Goal: Communication & Community: Connect with others

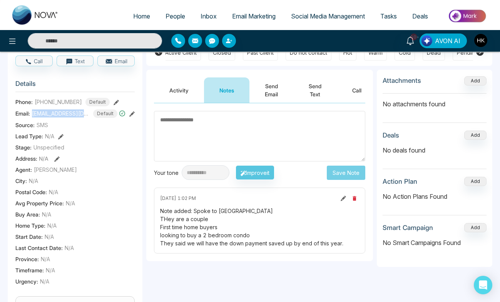
scroll to position [0, 26]
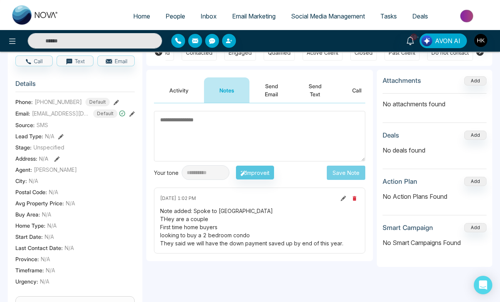
click at [236, 274] on div "**********" at bounding box center [259, 288] width 227 height 437
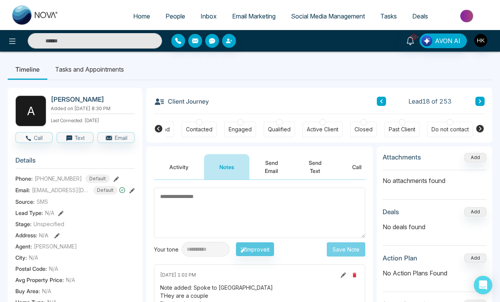
scroll to position [0, 0]
click at [481, 127] on icon at bounding box center [480, 129] width 8 height 8
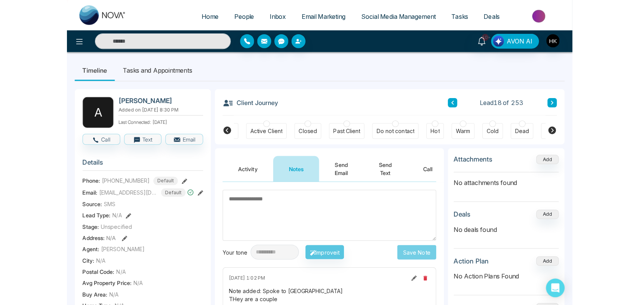
scroll to position [0, 180]
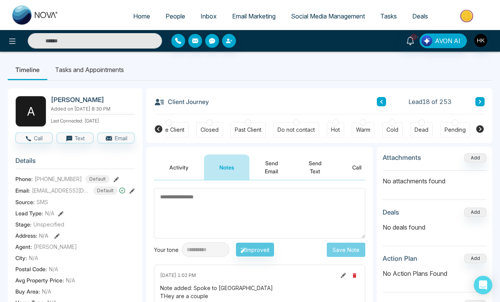
click at [337, 124] on div at bounding box center [335, 122] width 7 height 7
click at [166, 16] on span "People" at bounding box center [176, 16] width 20 height 8
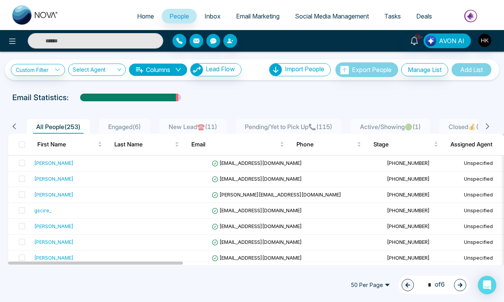
click at [205, 130] on span "New Lead☎️ ( 11 )" at bounding box center [193, 127] width 55 height 8
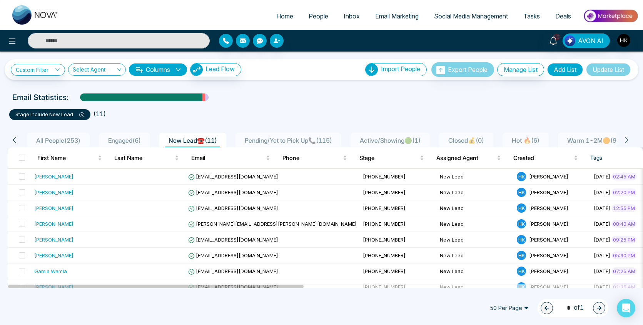
click at [69, 142] on span "All People ( 253 )" at bounding box center [58, 141] width 50 height 8
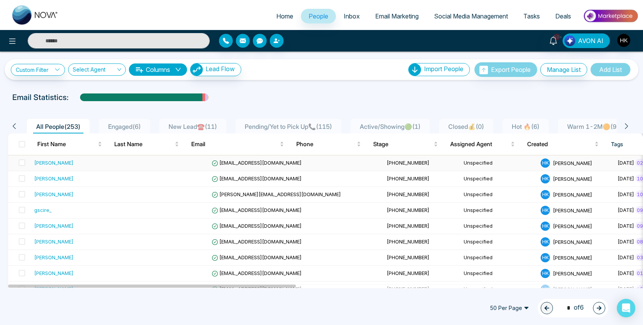
click at [56, 161] on div "[PERSON_NAME]" at bounding box center [53, 163] width 39 height 8
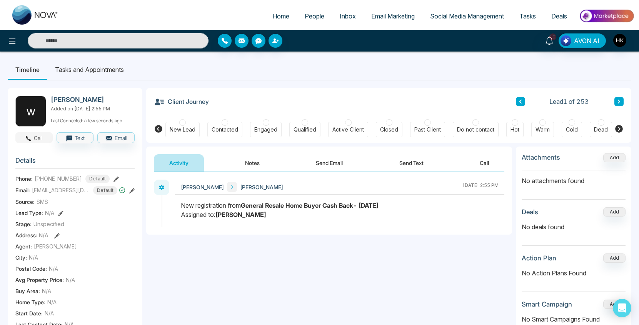
click at [40, 143] on button "Call" at bounding box center [33, 137] width 37 height 11
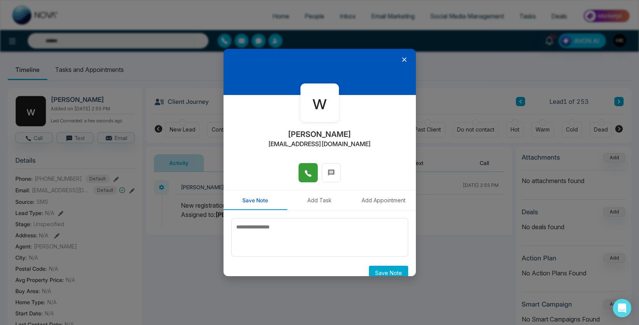
click at [308, 172] on icon at bounding box center [309, 174] width 8 height 8
click at [299, 172] on button at bounding box center [308, 172] width 19 height 19
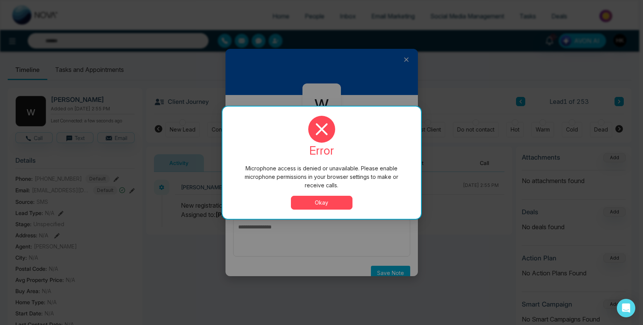
click at [328, 200] on button "Okay" at bounding box center [322, 203] width 62 height 14
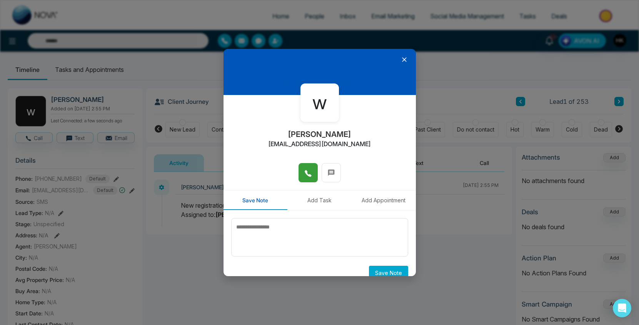
click at [185, 258] on div "w [PERSON_NAME] [EMAIL_ADDRESS][DOMAIN_NAME] Save Note Add Task Add Appointment…" at bounding box center [319, 162] width 639 height 325
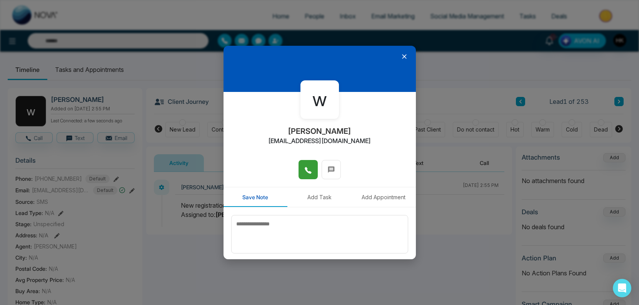
click at [305, 171] on icon at bounding box center [309, 171] width 8 height 8
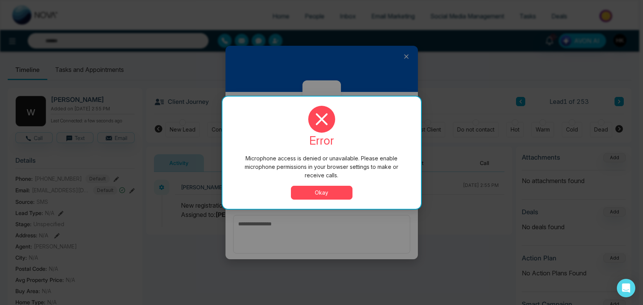
click at [325, 192] on button "Okay" at bounding box center [322, 193] width 62 height 14
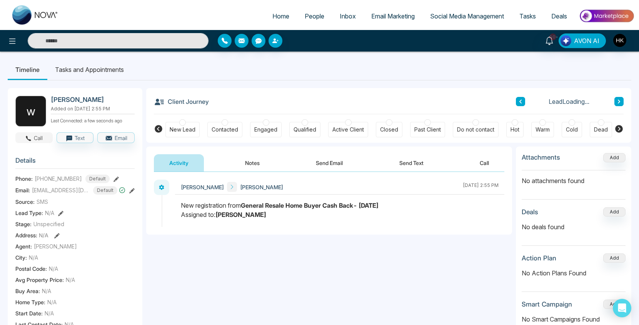
click at [44, 142] on button "Call" at bounding box center [33, 137] width 37 height 11
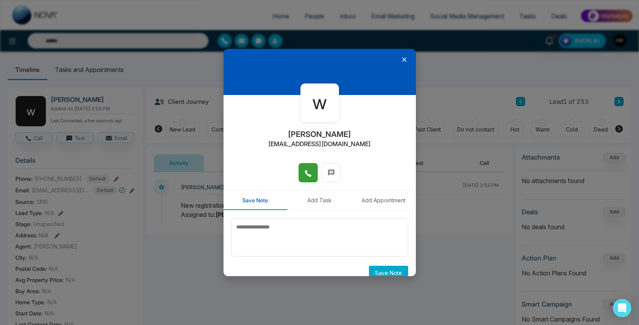
click at [305, 171] on icon at bounding box center [308, 173] width 7 height 7
click at [401, 58] on icon at bounding box center [405, 60] width 8 height 8
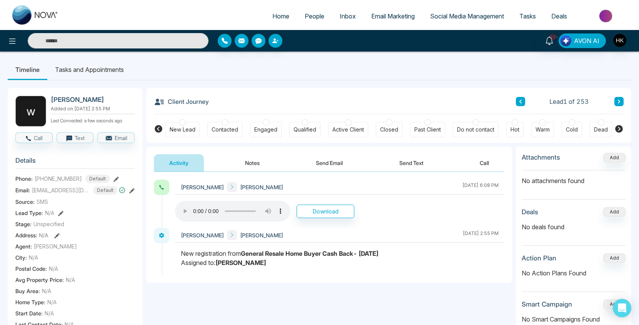
click at [621, 129] on icon at bounding box center [620, 129] width 8 height 8
click at [479, 125] on div at bounding box center [480, 122] width 7 height 7
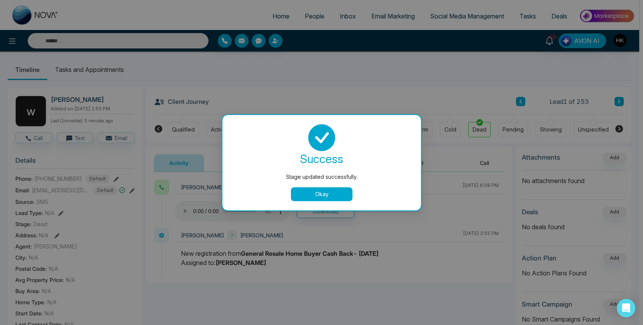
click at [248, 163] on div "success" at bounding box center [322, 158] width 180 height 15
click at [319, 191] on button "Okay" at bounding box center [322, 194] width 62 height 14
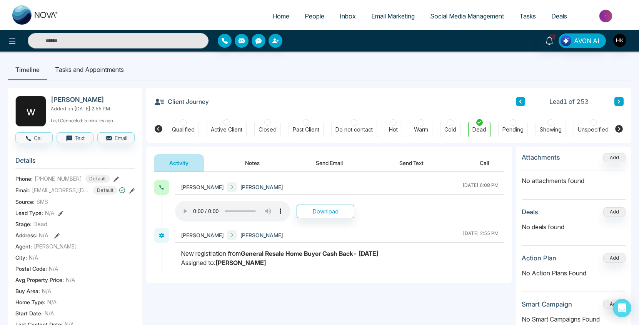
scroll to position [0, 118]
click at [253, 162] on button "Notes" at bounding box center [252, 162] width 45 height 17
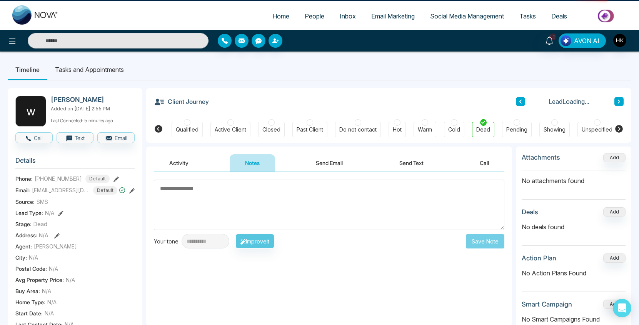
click at [248, 184] on textarea at bounding box center [329, 205] width 351 height 50
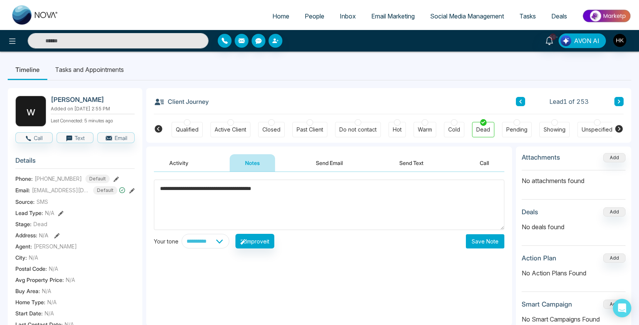
type textarea "**********"
click at [477, 245] on button "Save Note" at bounding box center [485, 241] width 38 height 14
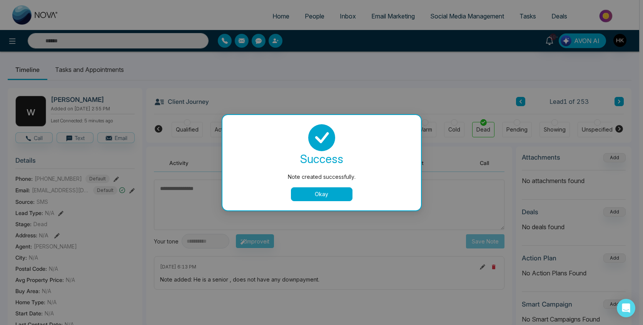
click at [318, 194] on button "Okay" at bounding box center [322, 194] width 62 height 14
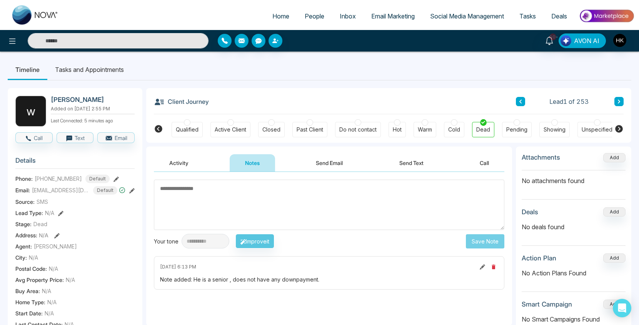
click at [617, 104] on button at bounding box center [619, 101] width 9 height 9
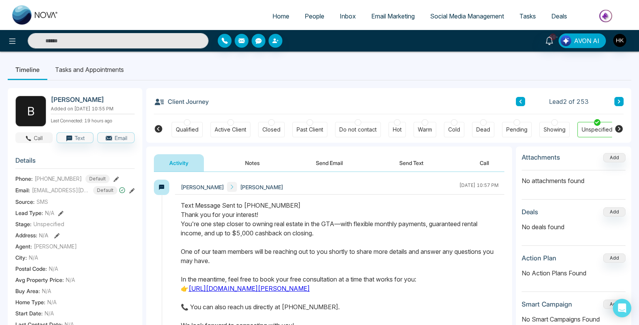
click at [35, 141] on button "Call" at bounding box center [33, 137] width 37 height 11
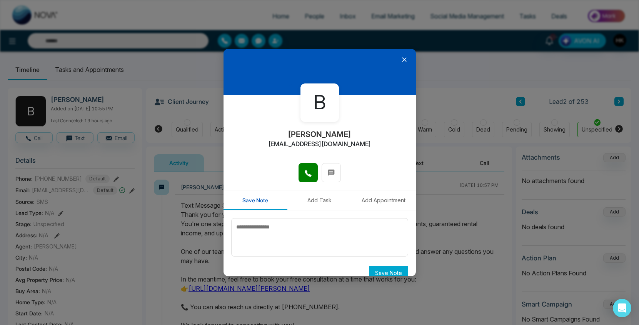
click at [305, 169] on span at bounding box center [309, 173] width 8 height 12
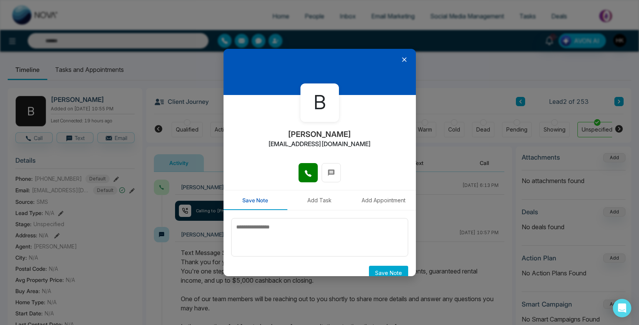
click at [303, 192] on button "Add Task" at bounding box center [320, 201] width 64 height 20
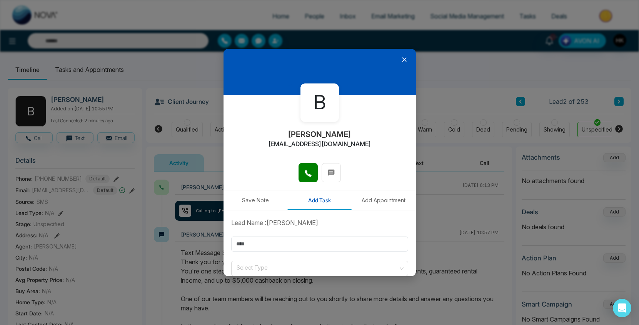
click at [268, 204] on button "Save Note" at bounding box center [256, 201] width 64 height 20
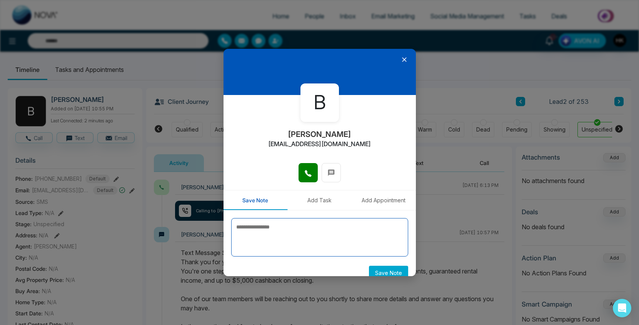
click at [281, 248] on textarea at bounding box center [319, 237] width 177 height 38
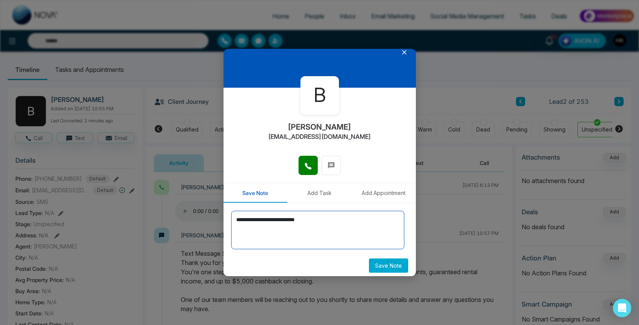
scroll to position [11, 0]
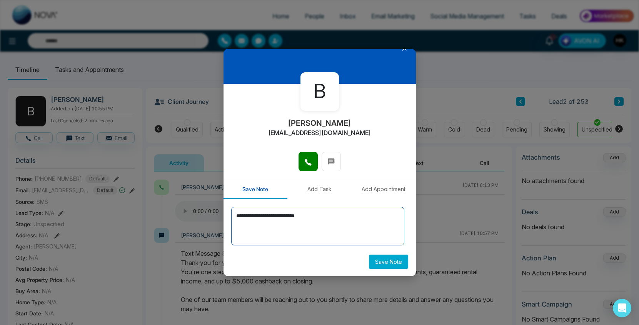
type textarea "**********"
click at [390, 262] on button "Save Note" at bounding box center [388, 262] width 39 height 14
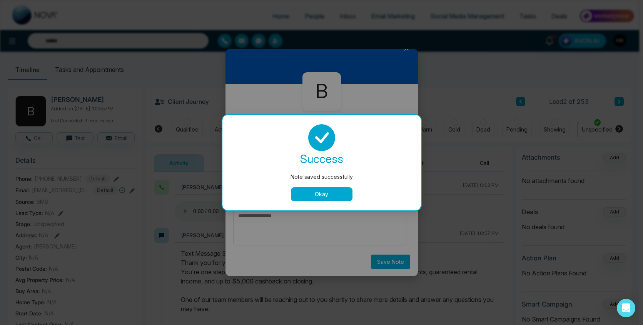
click at [316, 197] on button "Okay" at bounding box center [322, 194] width 62 height 14
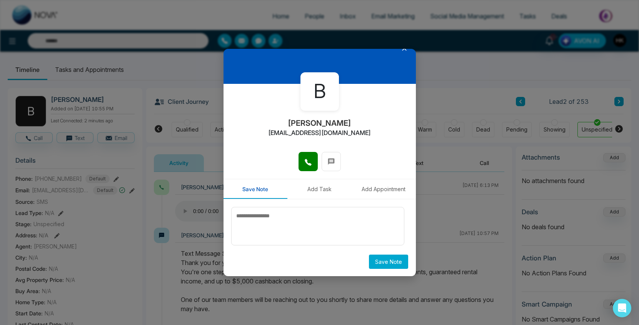
scroll to position [0, 0]
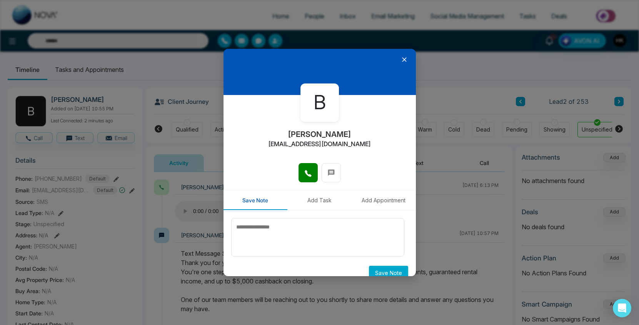
click at [402, 60] on icon at bounding box center [405, 60] width 8 height 8
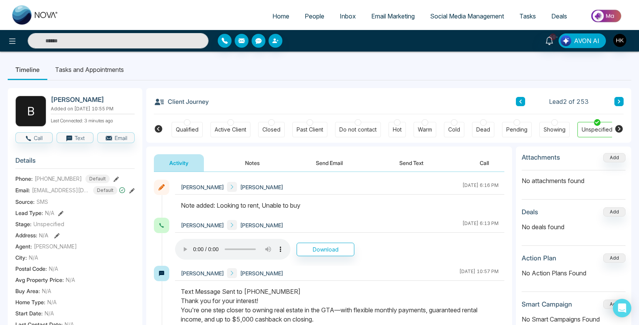
click at [485, 122] on div at bounding box center [483, 122] width 7 height 7
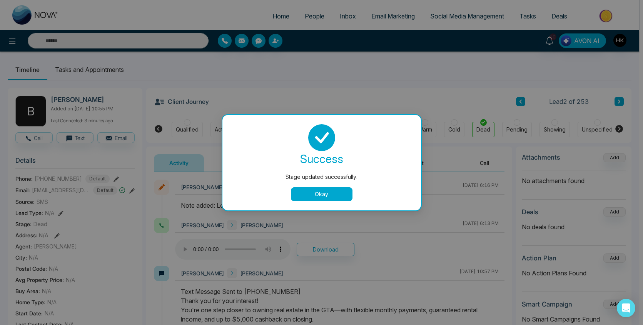
click at [333, 196] on button "Okay" at bounding box center [322, 194] width 62 height 14
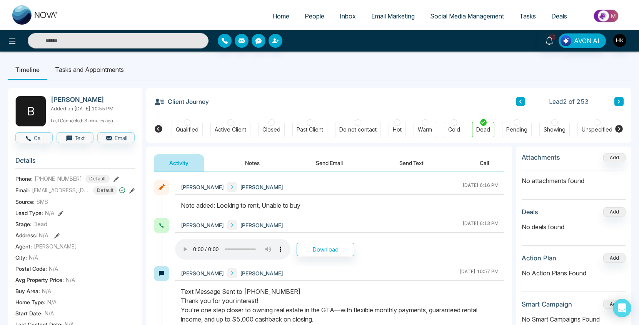
click at [616, 103] on button at bounding box center [619, 101] width 9 height 9
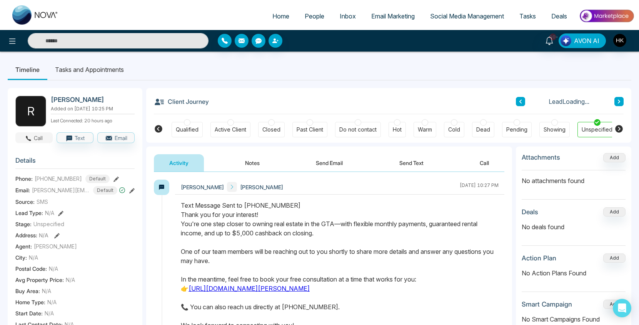
click at [36, 140] on button "Call" at bounding box center [33, 137] width 37 height 11
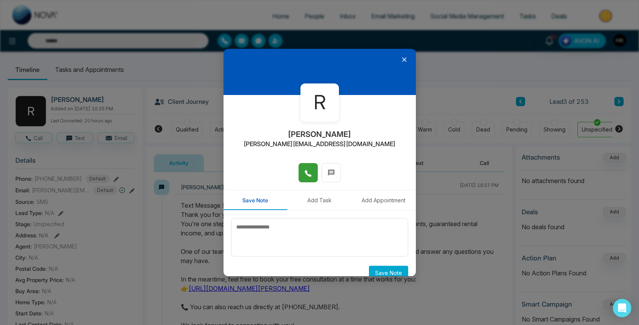
click at [305, 173] on icon at bounding box center [308, 173] width 7 height 7
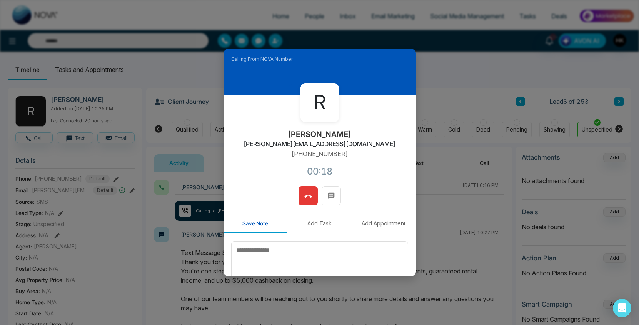
click at [299, 193] on button at bounding box center [308, 195] width 19 height 19
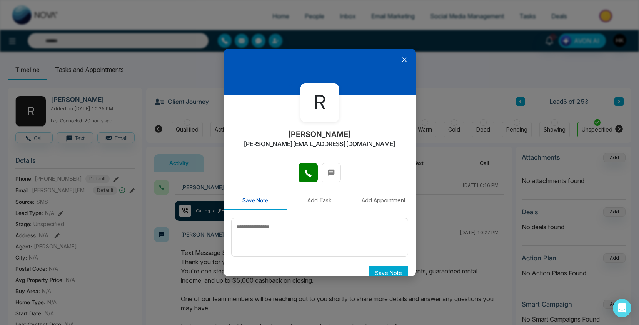
click at [402, 60] on icon at bounding box center [404, 59] width 5 height 5
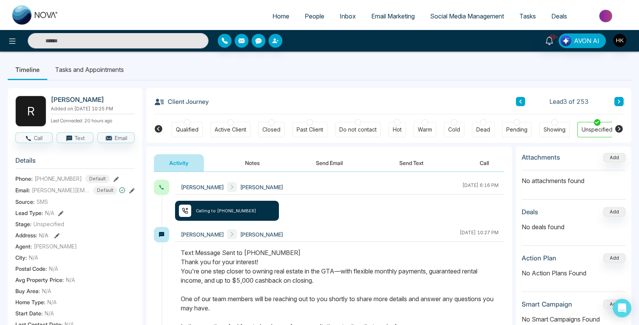
click at [416, 161] on button "Send Text" at bounding box center [411, 162] width 55 height 17
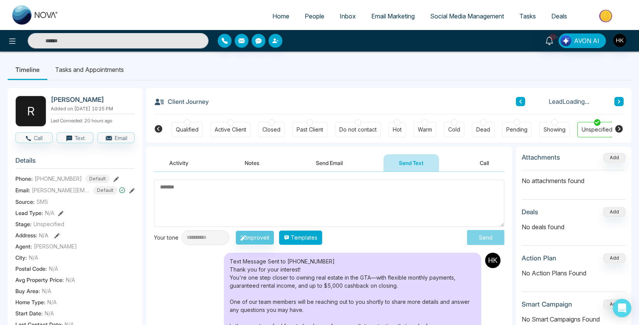
click at [323, 238] on button "Templates" at bounding box center [301, 238] width 44 height 15
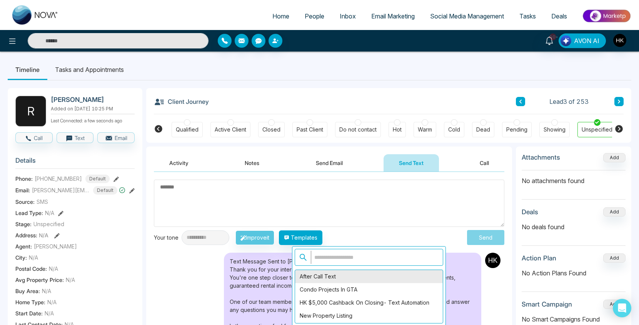
click at [328, 275] on div "After Call Text" at bounding box center [369, 276] width 148 height 13
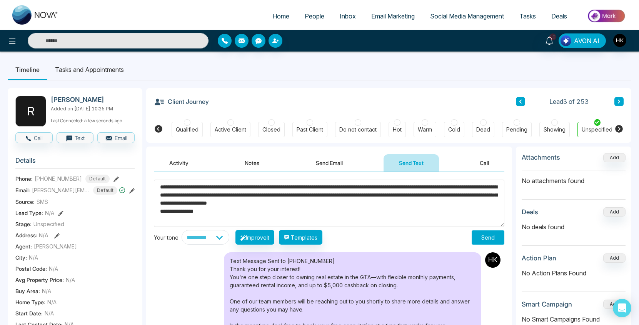
drag, startPoint x: 197, startPoint y: 186, endPoint x: 168, endPoint y: 187, distance: 28.9
click at [168, 187] on textarea "**********" at bounding box center [329, 203] width 351 height 47
click at [435, 204] on textarea "**********" at bounding box center [329, 203] width 351 height 47
type textarea "**********"
click at [485, 236] on button "Send" at bounding box center [488, 238] width 33 height 14
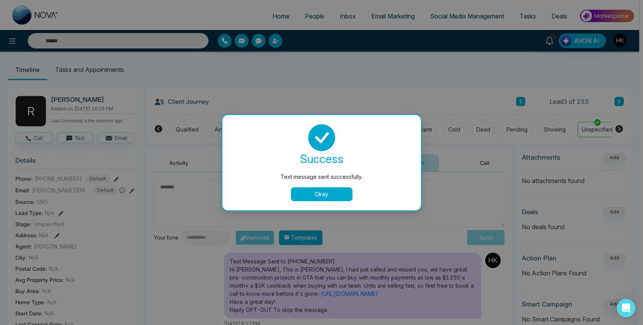
click at [338, 194] on button "Okay" at bounding box center [322, 194] width 62 height 14
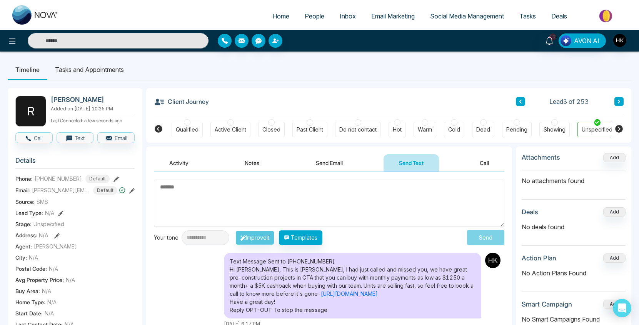
click at [620, 101] on icon at bounding box center [619, 102] width 2 height 4
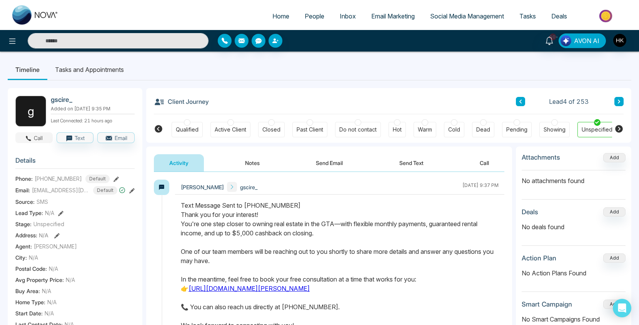
click at [39, 141] on button "Call" at bounding box center [33, 137] width 37 height 11
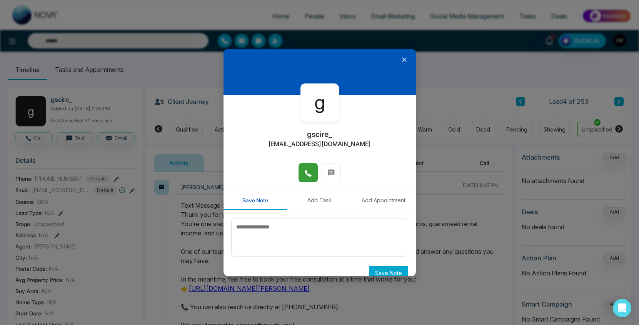
click at [305, 171] on icon at bounding box center [308, 173] width 7 height 7
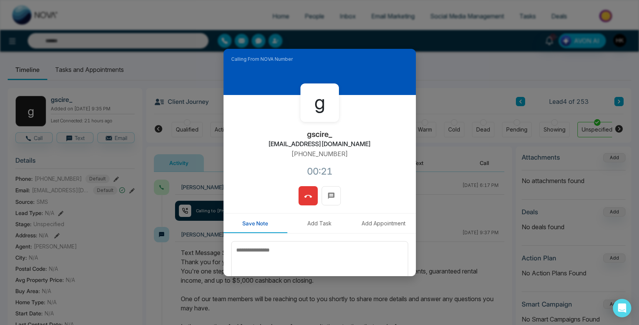
click at [310, 192] on span at bounding box center [309, 196] width 8 height 12
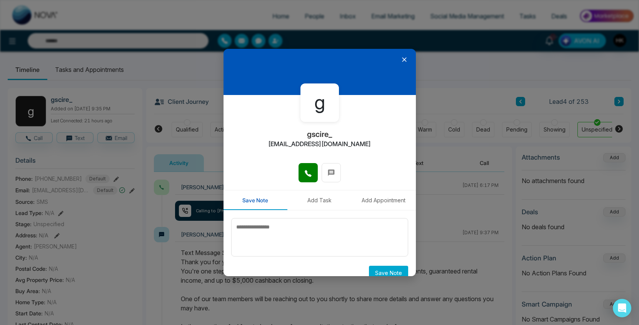
click at [401, 56] on icon at bounding box center [405, 60] width 8 height 8
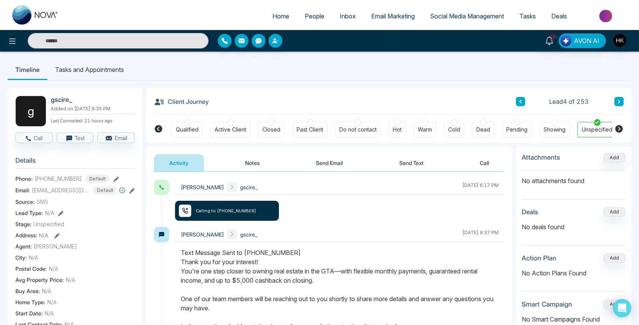
click at [416, 164] on button "Send Text" at bounding box center [411, 162] width 55 height 17
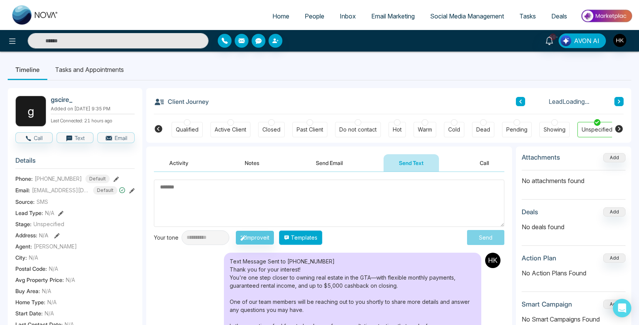
click at [318, 239] on button "Templates" at bounding box center [301, 238] width 44 height 15
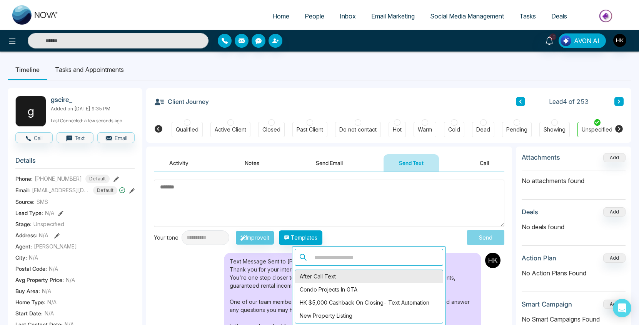
click at [311, 276] on div "After Call Text" at bounding box center [369, 276] width 148 height 13
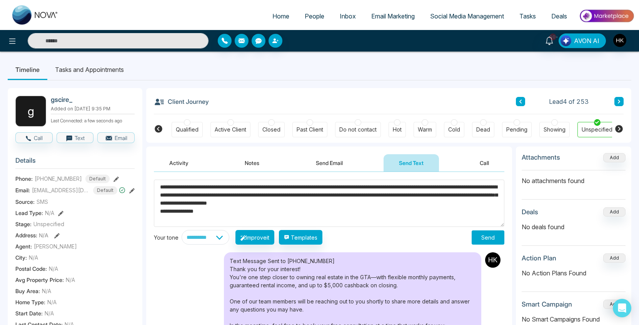
drag, startPoint x: 197, startPoint y: 188, endPoint x: 167, endPoint y: 191, distance: 29.8
click at [167, 191] on textarea "**********" at bounding box center [329, 203] width 351 height 47
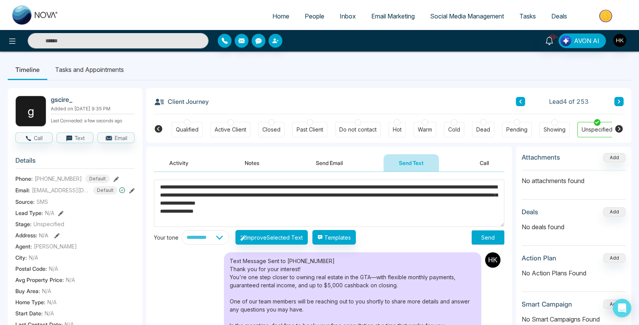
type textarea "**********"
click at [491, 241] on button "Send" at bounding box center [488, 238] width 33 height 14
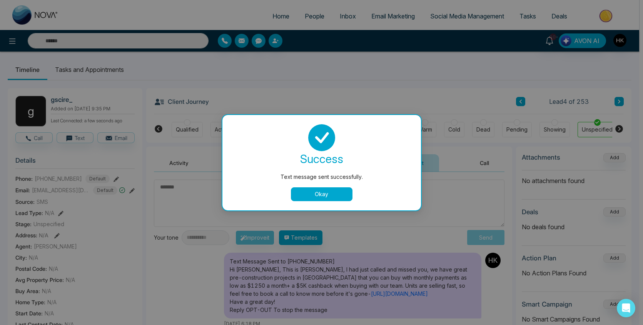
click at [336, 194] on button "Okay" at bounding box center [322, 194] width 62 height 14
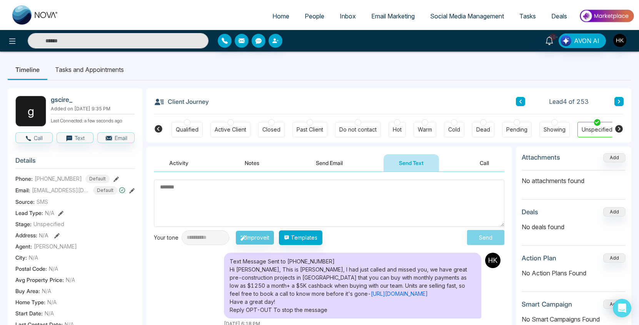
click at [159, 128] on icon at bounding box center [158, 128] width 9 height 9
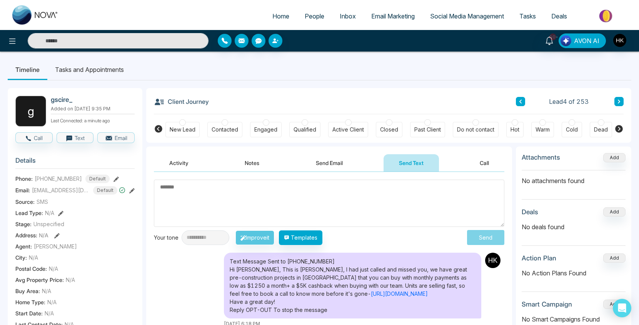
click at [183, 120] on div at bounding box center [182, 122] width 7 height 7
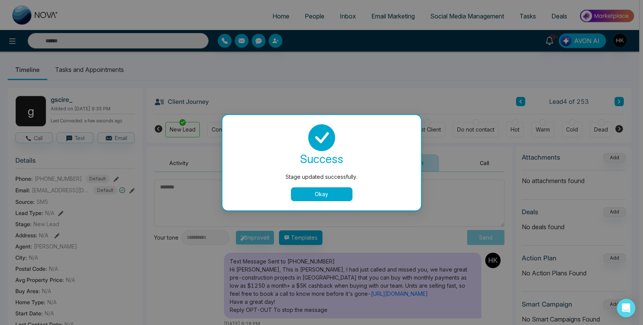
click at [341, 196] on button "Okay" at bounding box center [322, 194] width 62 height 14
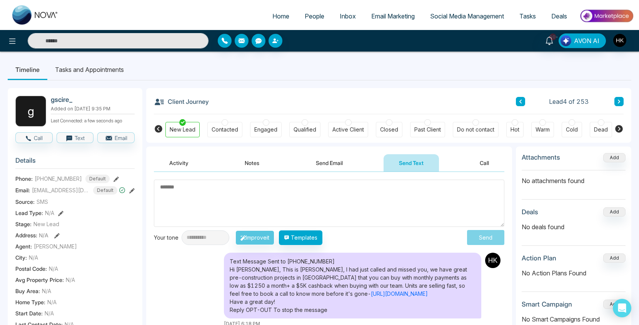
click at [519, 102] on button at bounding box center [520, 101] width 9 height 9
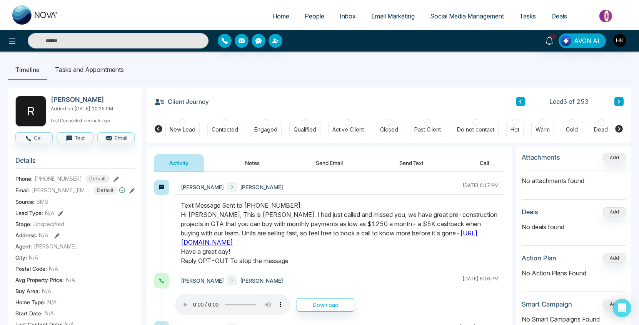
click at [273, 17] on span "Home" at bounding box center [281, 16] width 17 height 8
select select "*"
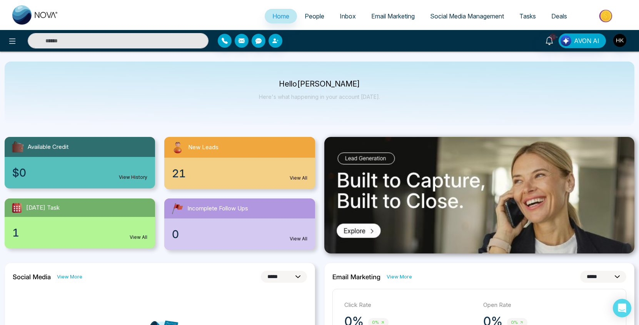
click at [308, 15] on span "People" at bounding box center [315, 16] width 20 height 8
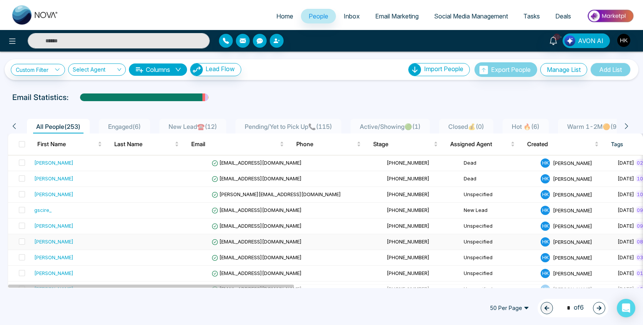
scroll to position [115, 0]
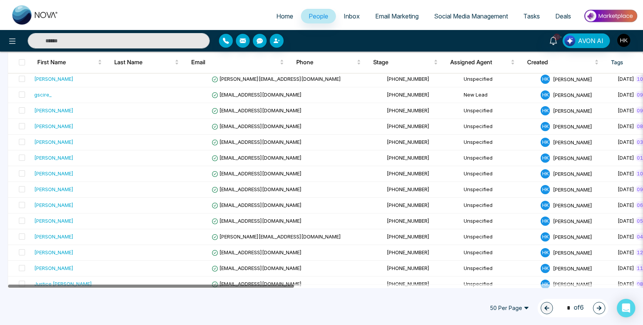
drag, startPoint x: 273, startPoint y: 286, endPoint x: 234, endPoint y: 287, distance: 39.3
click at [234, 287] on div at bounding box center [151, 286] width 286 height 3
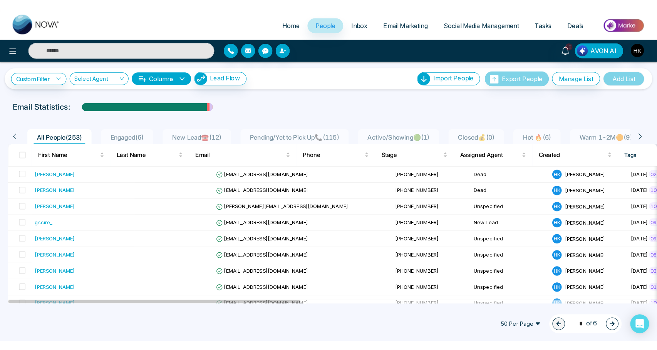
scroll to position [0, 0]
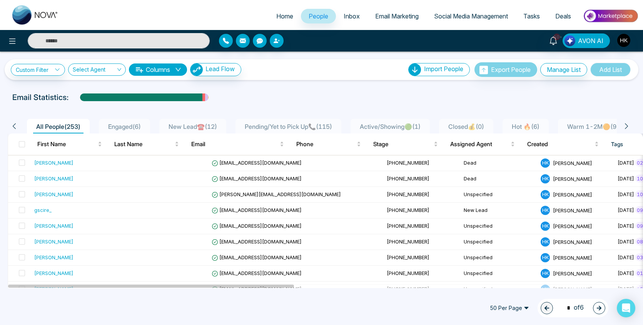
click at [230, 14] on ul "Home People Inbox Email Marketing Social Media Management Tasks Deals" at bounding box center [352, 16] width 572 height 21
click at [308, 88] on div "Custom Filter Choose a filter Cancel Apply Select Agent Columns Lead Flow Impor…" at bounding box center [321, 170] width 643 height 237
